Goal: Information Seeking & Learning: Learn about a topic

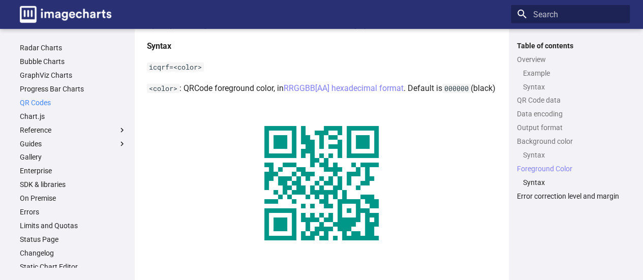
scroll to position [115, 0]
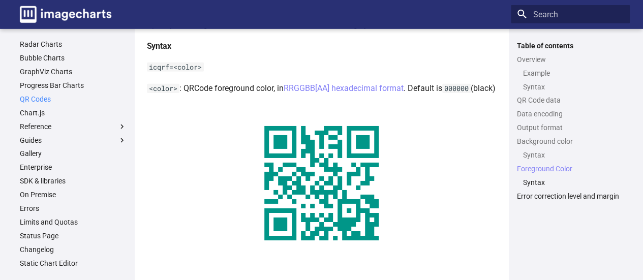
click at [44, 99] on link "QR Codes" at bounding box center [73, 98] width 107 height 9
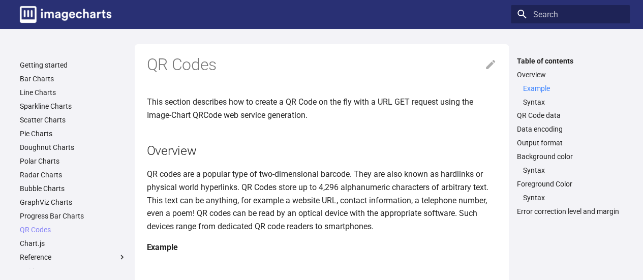
click at [538, 89] on link "Example" at bounding box center [573, 88] width 101 height 9
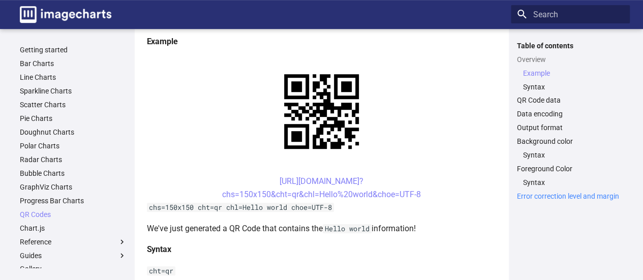
click at [538, 194] on link "Error correction level and margin" at bounding box center [570, 195] width 107 height 9
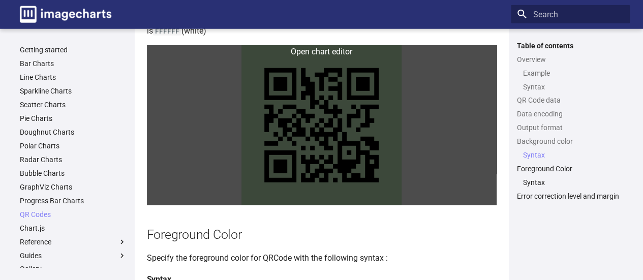
scroll to position [1262, 0]
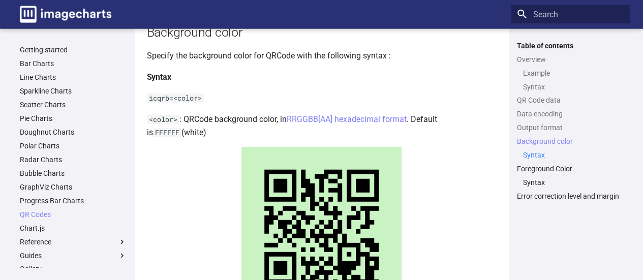
click at [527, 152] on link "Syntax" at bounding box center [573, 154] width 101 height 9
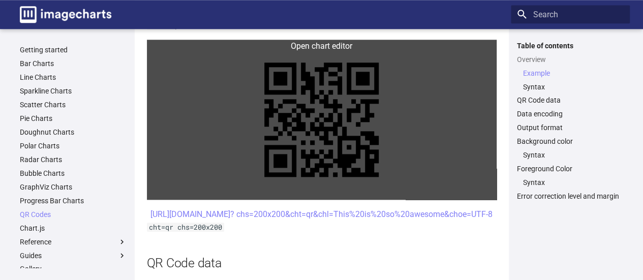
scroll to position [497, 0]
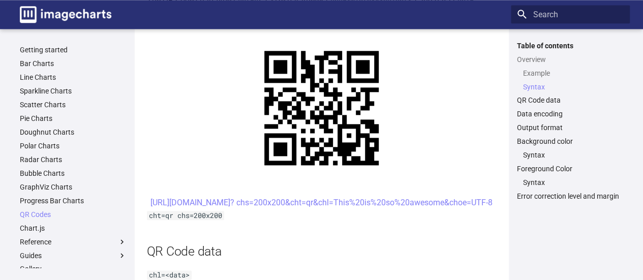
drag, startPoint x: 255, startPoint y: 203, endPoint x: 472, endPoint y: 215, distance: 217.7
click at [472, 209] on center "https://image-charts.com/chart? chs=200x200&cht=qr&chl=This%20is%20so%20awesome…" at bounding box center [321, 202] width 349 height 13
copy link "https://image-charts.com/chart? chs=200x200&cht=qr&chl=This%20is%20so%20awesome…"
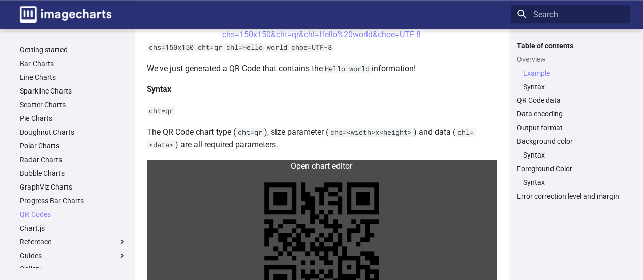
scroll to position [294, 0]
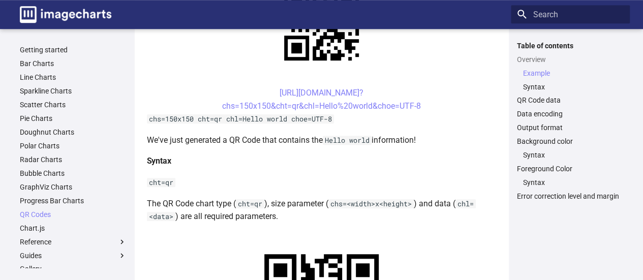
drag, startPoint x: 259, startPoint y: 90, endPoint x: 437, endPoint y: 109, distance: 178.8
click at [436, 109] on center "https://image-charts.com/chart? chs=150x150&cht=qr&chl=Hello%20world&choe=UTF-8" at bounding box center [321, 99] width 349 height 26
click at [346, 108] on link "https://image-charts.com/chart? chs=150x150&cht=qr&chl=Hello%20world&choe=UTF-8" at bounding box center [321, 99] width 199 height 23
drag, startPoint x: 426, startPoint y: 104, endPoint x: 370, endPoint y: 108, distance: 56.0
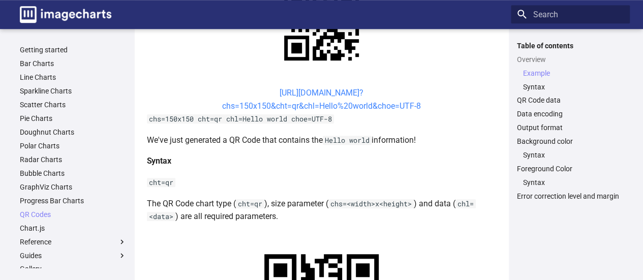
click at [347, 106] on center "https://image-charts.com/chart? chs=150x150&cht=qr&chl=Hello%20world&choe=UTF-8" at bounding box center [321, 99] width 349 height 26
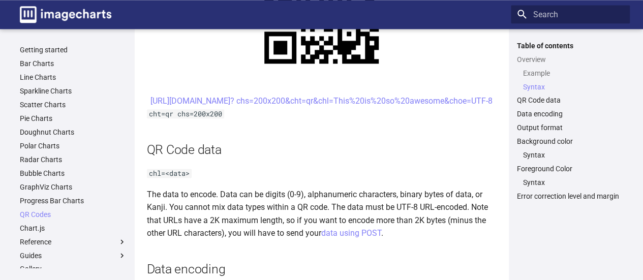
scroll to position [548, 0]
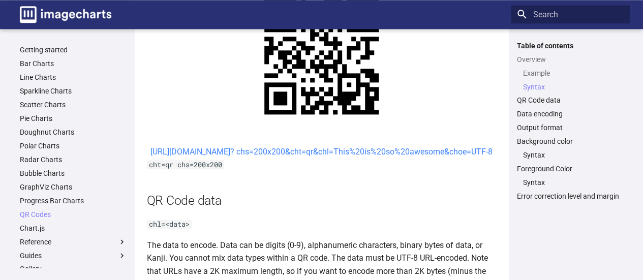
click at [347, 150] on link "https://image-charts.com/chart? chs=200x200&cht=qr&chl=This%20is%20so%20awesome…" at bounding box center [321, 152] width 342 height 10
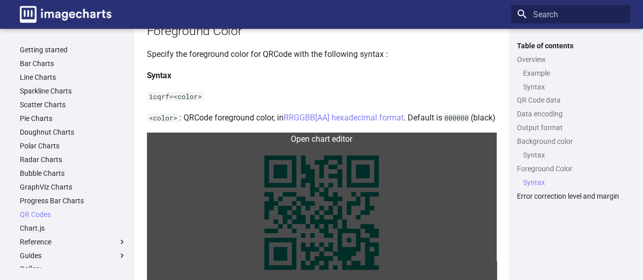
scroll to position [1546, 0]
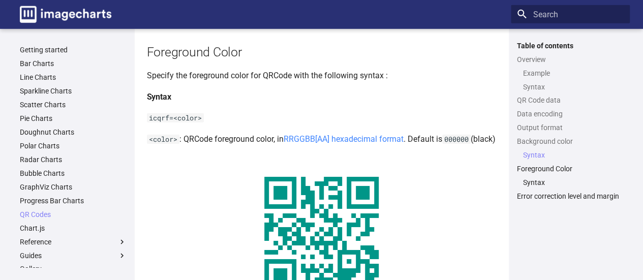
drag, startPoint x: 350, startPoint y: 151, endPoint x: 463, endPoint y: 159, distance: 112.6
click at [351, 144] on link "RRGGBB[AA] hexadecimal format" at bounding box center [343, 139] width 120 height 10
